Goal: Obtain resource: Obtain resource

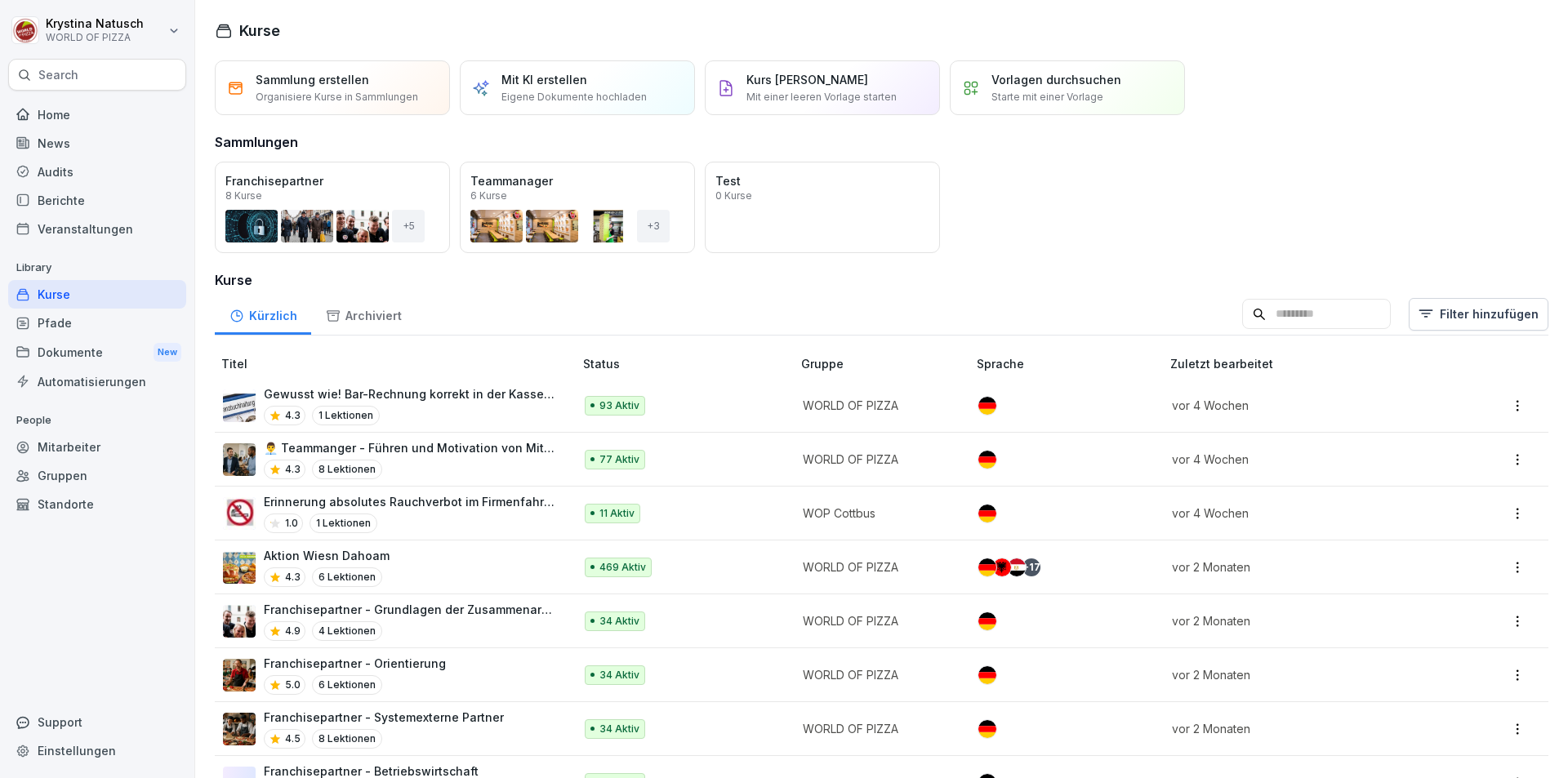
click at [67, 150] on div "News" at bounding box center [97, 143] width 178 height 29
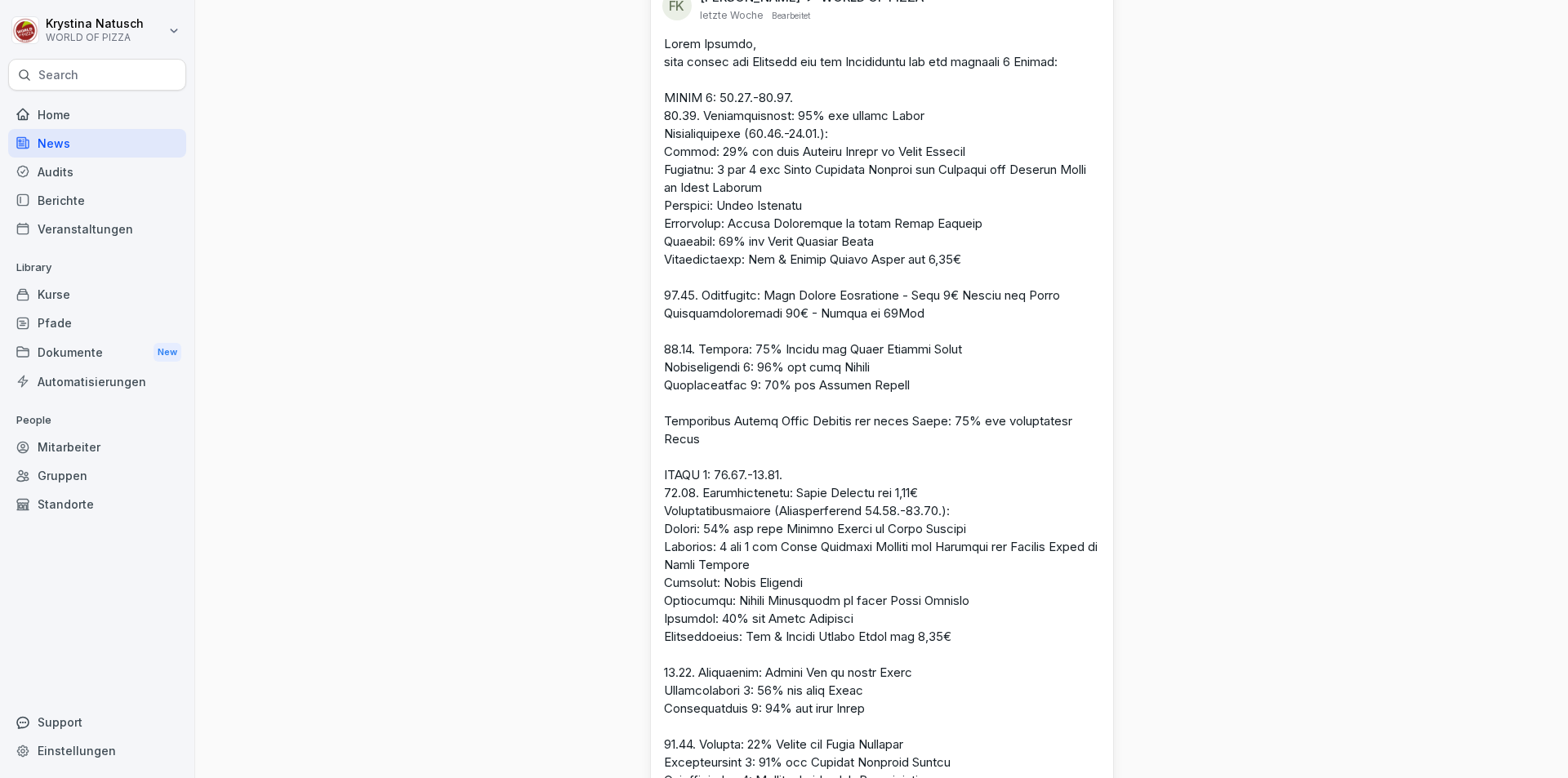
scroll to position [2448, 0]
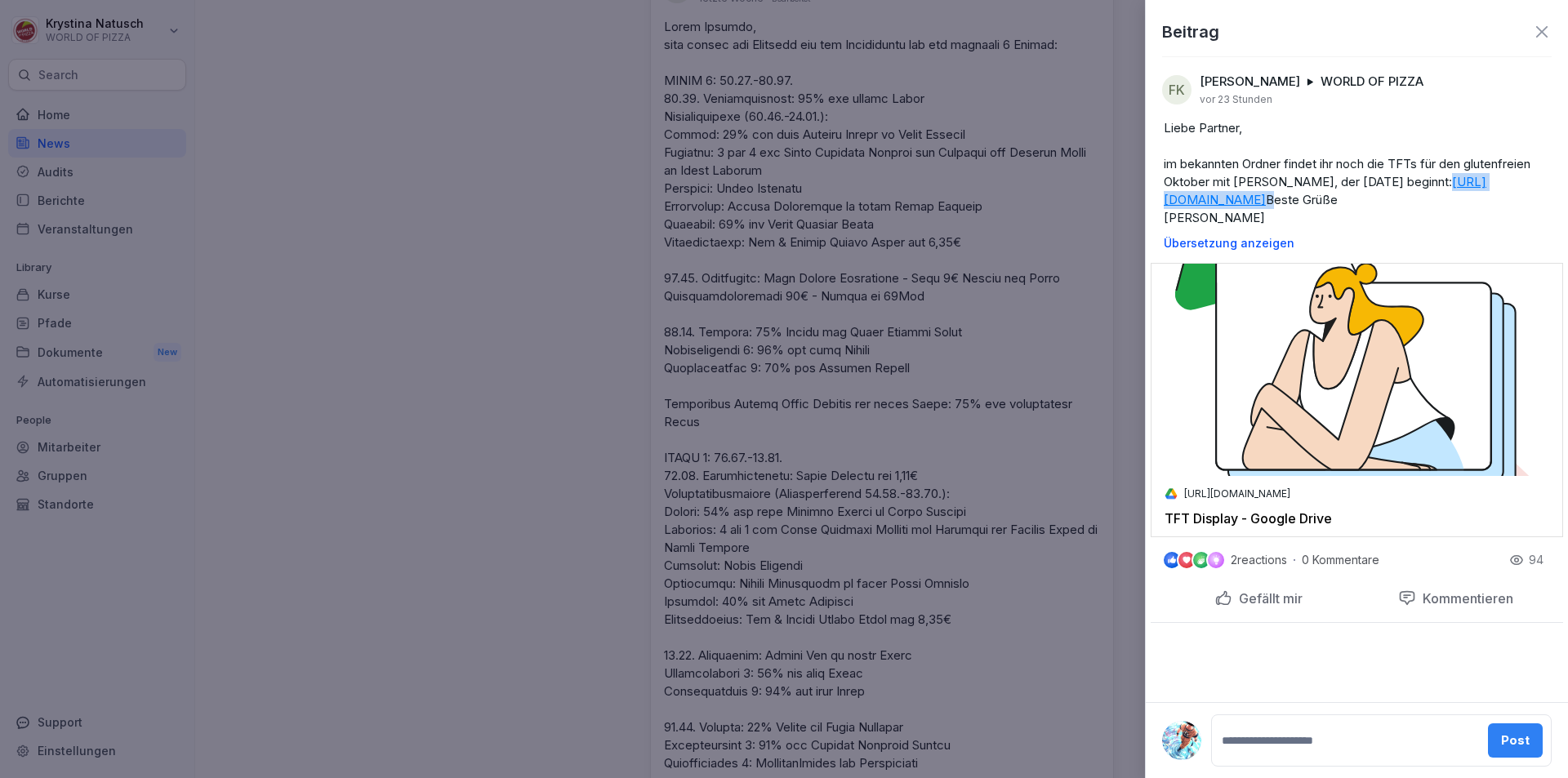
drag, startPoint x: 1161, startPoint y: 197, endPoint x: 1278, endPoint y: 204, distance: 117.2
click at [1412, 240] on div "Liebe Partner, im bekannten Ordner findet ihr noch die TFTs für den glutenfreie…" at bounding box center [1357, 184] width 412 height 130
copy p "[URL][DOMAIN_NAME]"
click at [1279, 227] on p "Liebe Partner, im bekannten Ordner findet ihr noch die TFTs für den glutenfreie…" at bounding box center [1356, 172] width 386 height 108
drag, startPoint x: 1258, startPoint y: 219, endPoint x: 1153, endPoint y: 204, distance: 106.1
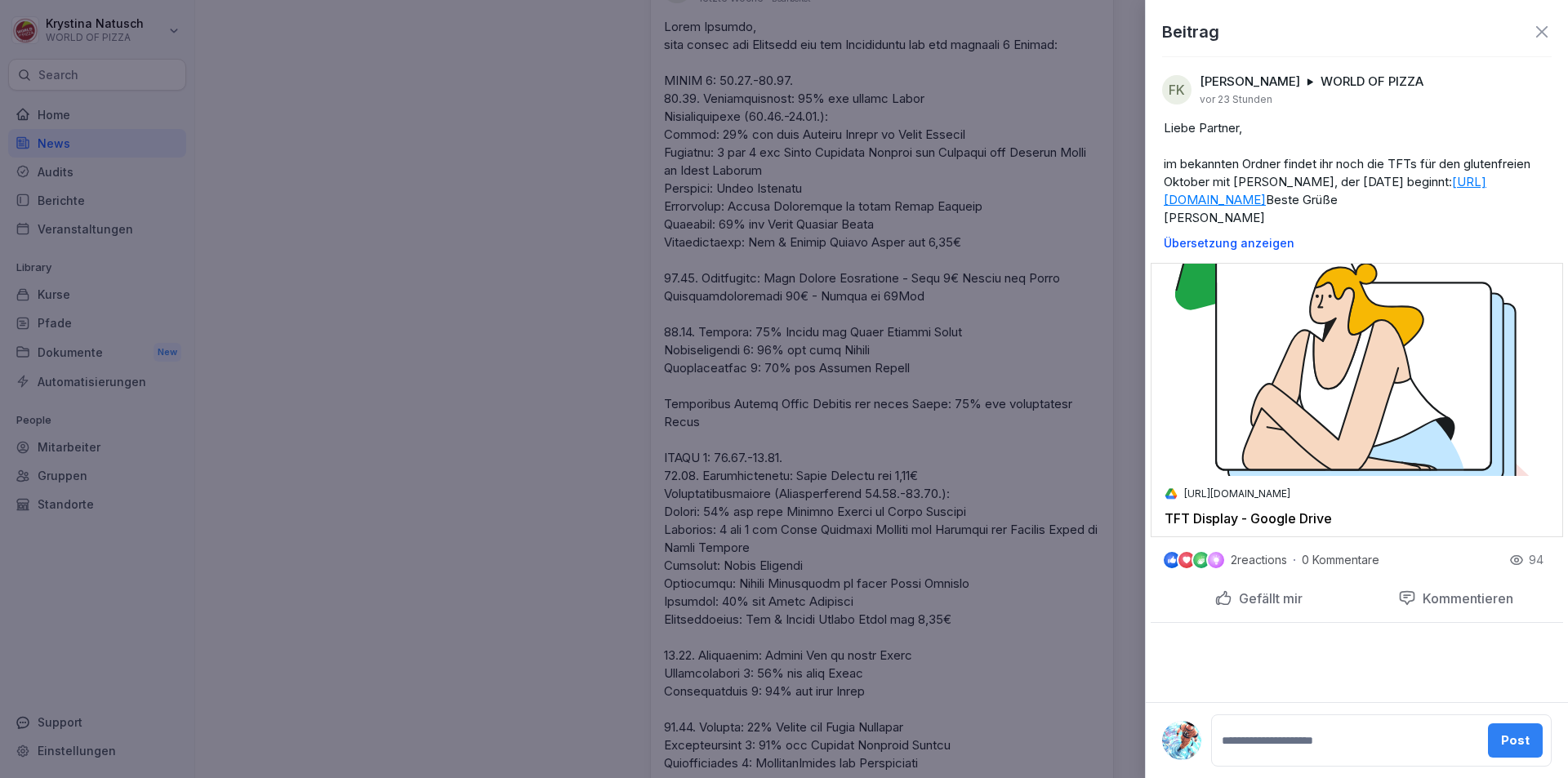
click at [1153, 204] on div "Liebe Partner, im bekannten Ordner findet ihr noch die TFTs für den glutenfreie…" at bounding box center [1357, 184] width 412 height 130
copy link "[URL][DOMAIN_NAME]"
